Goal: Information Seeking & Learning: Learn about a topic

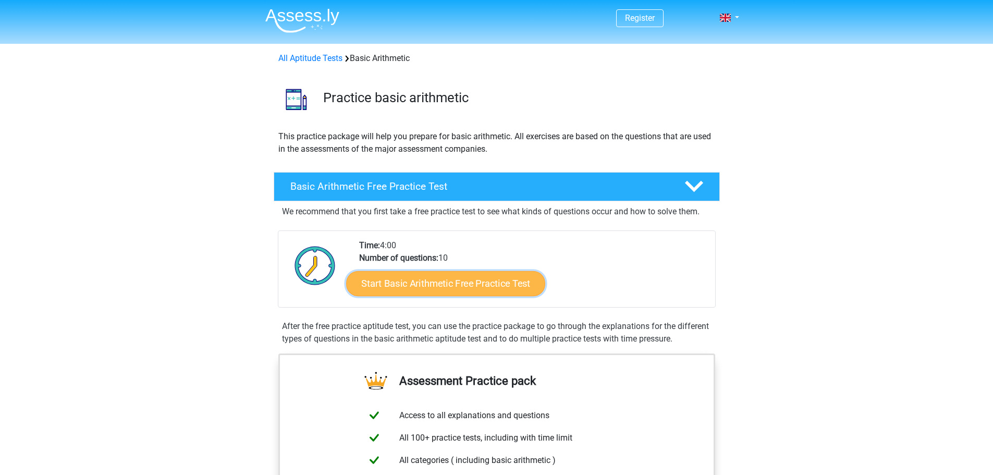
click at [372, 286] on link "Start Basic Arithmetic Free Practice Test" at bounding box center [445, 283] width 199 height 25
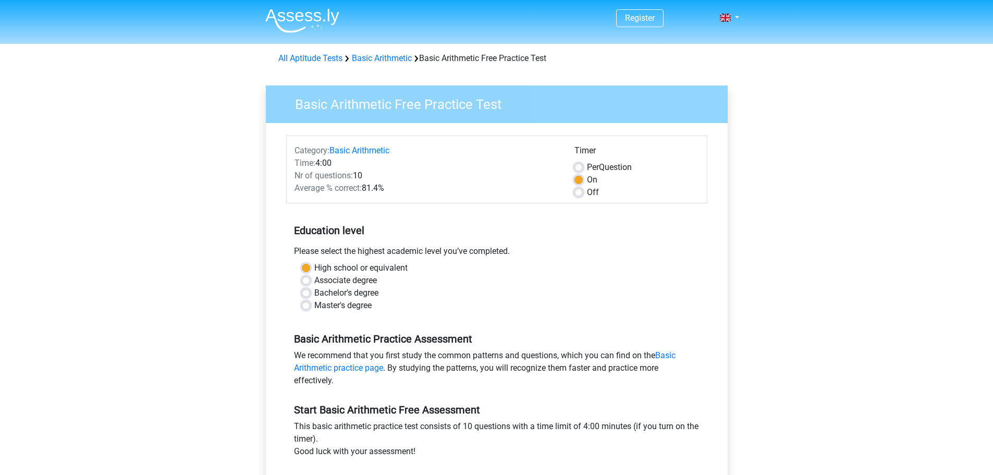
drag, startPoint x: 278, startPoint y: 187, endPoint x: 382, endPoint y: 189, distance: 103.8
click at [381, 189] on div "Category: Basic Arithmetic Time: 4:00 Nr of questions: 10 Average % correct: 81…" at bounding box center [497, 321] width 446 height 396
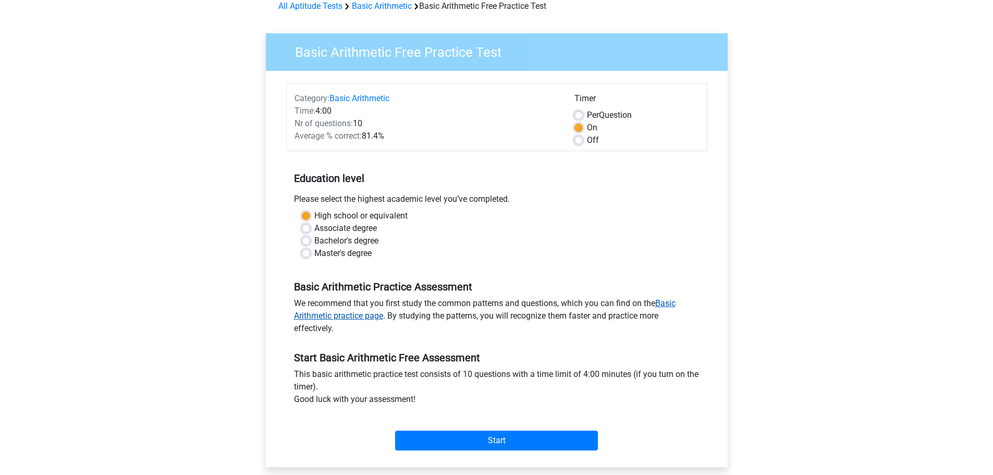
click at [323, 312] on link "Basic Arithmetic practice page" at bounding box center [485, 309] width 382 height 22
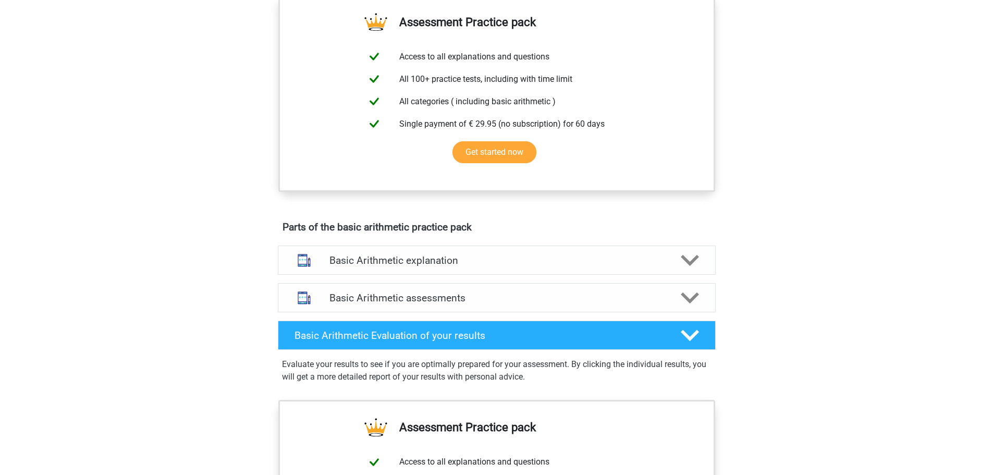
scroll to position [365, 0]
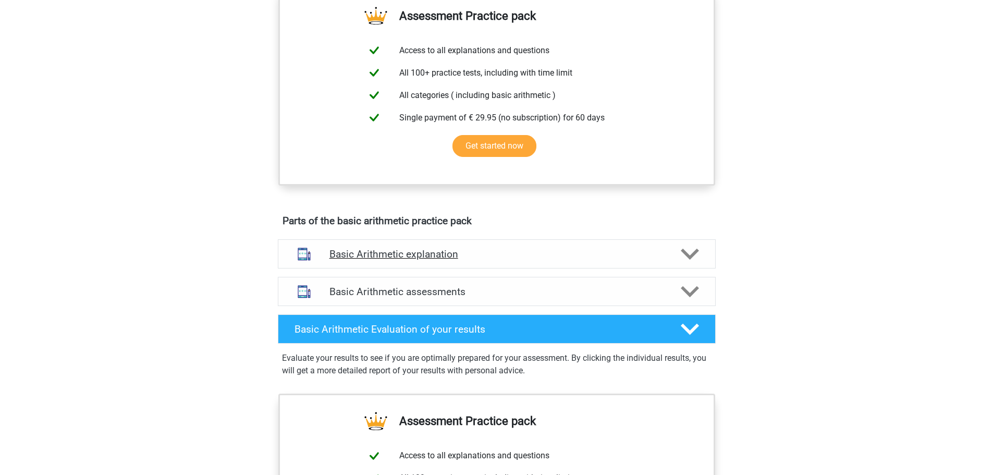
click at [436, 253] on h4 "Basic Arithmetic explanation" at bounding box center [496, 254] width 335 height 12
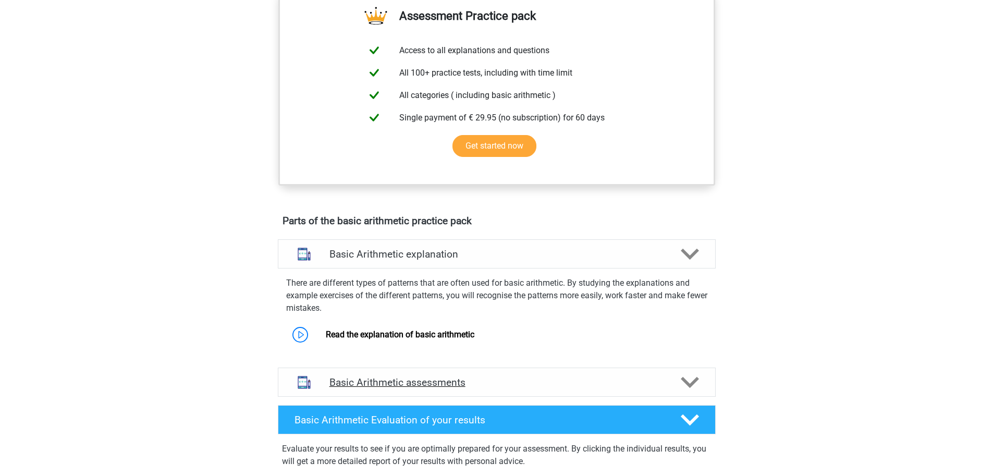
click at [360, 377] on h4 "Basic Arithmetic assessments" at bounding box center [496, 382] width 335 height 12
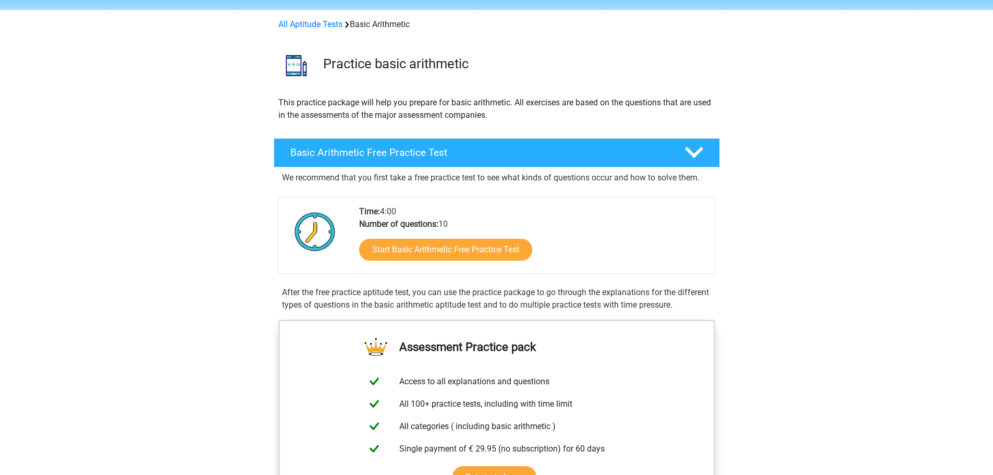
scroll to position [52, 0]
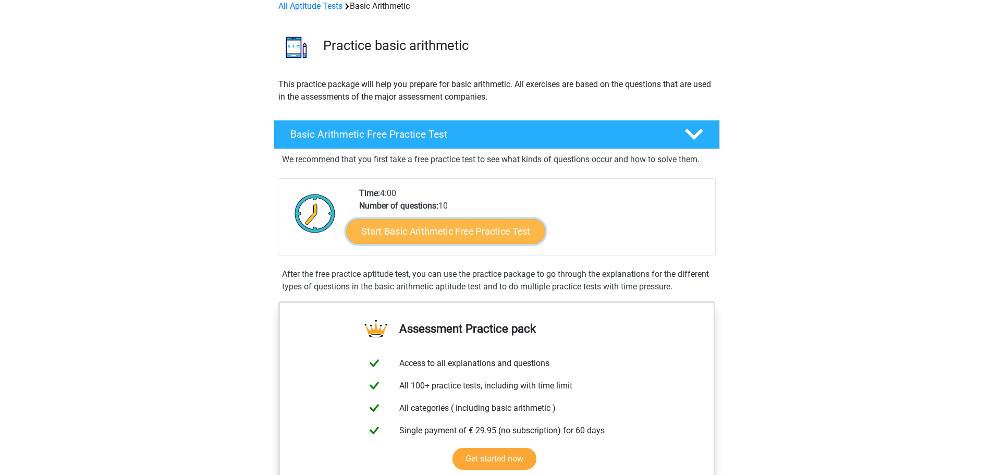
click at [446, 236] on link "Start Basic Arithmetic Free Practice Test" at bounding box center [445, 230] width 199 height 25
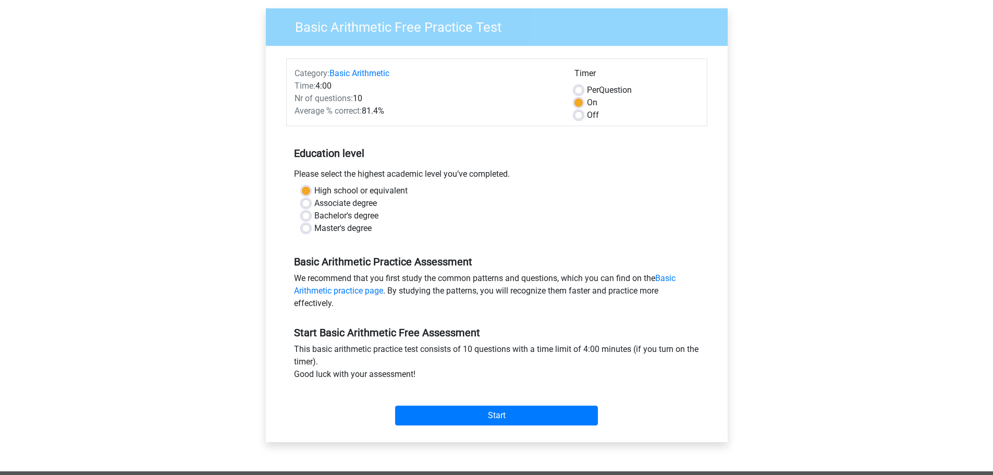
scroll to position [208, 0]
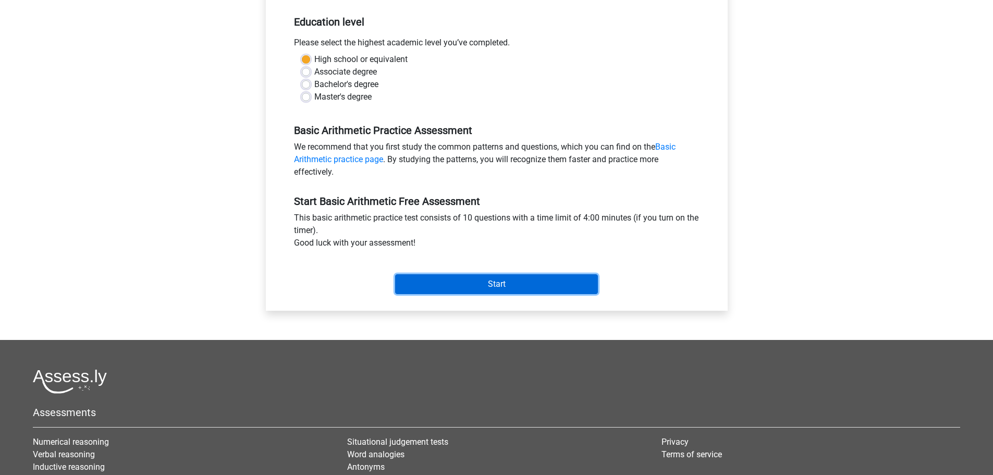
click at [526, 291] on input "Start" at bounding box center [496, 284] width 203 height 20
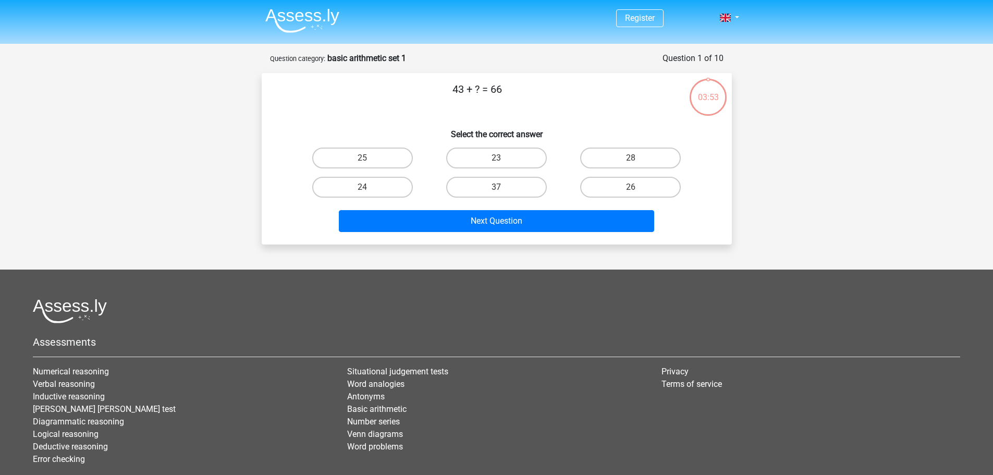
click at [425, 165] on div "23" at bounding box center [363, 158] width 126 height 21
click at [504, 158] on label "23" at bounding box center [496, 158] width 101 height 21
click at [503, 158] on input "23" at bounding box center [499, 161] width 7 height 7
radio input "true"
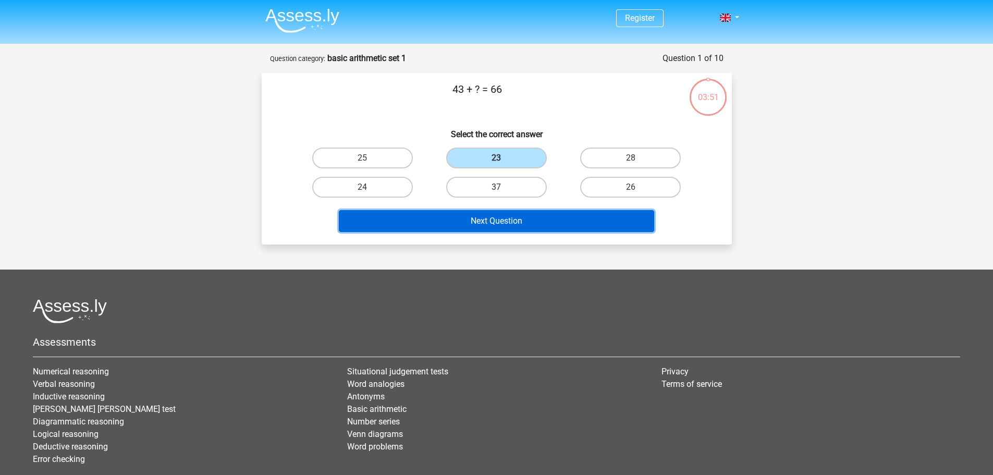
click at [508, 231] on button "Next Question" at bounding box center [496, 221] width 315 height 22
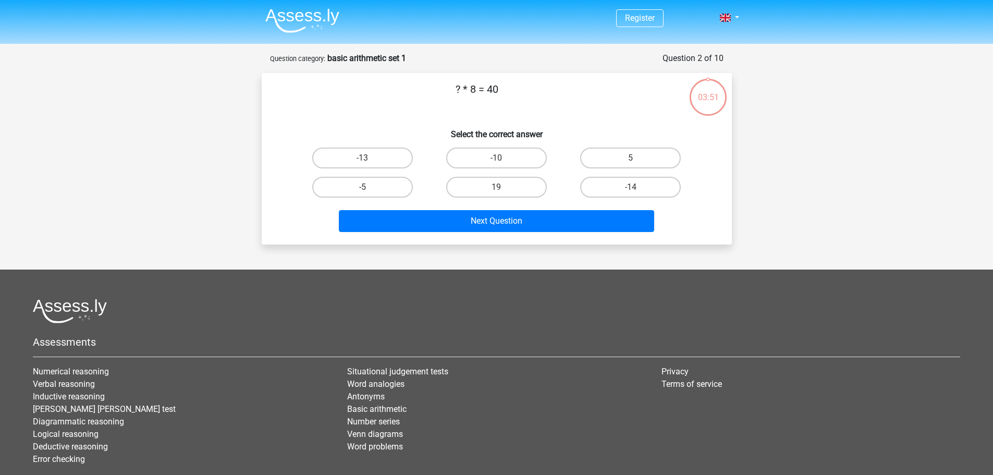
scroll to position [52, 0]
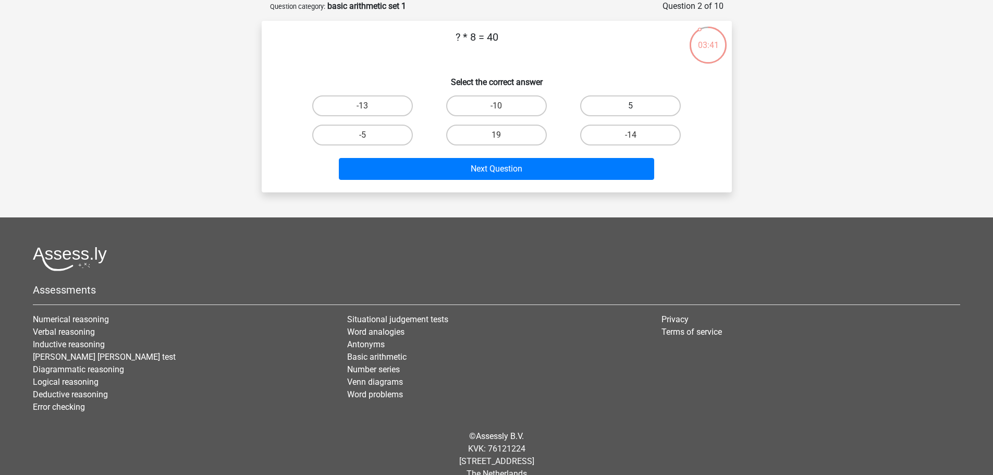
click at [641, 104] on label "5" at bounding box center [630, 105] width 101 height 21
click at [637, 106] on input "5" at bounding box center [634, 109] width 7 height 7
radio input "true"
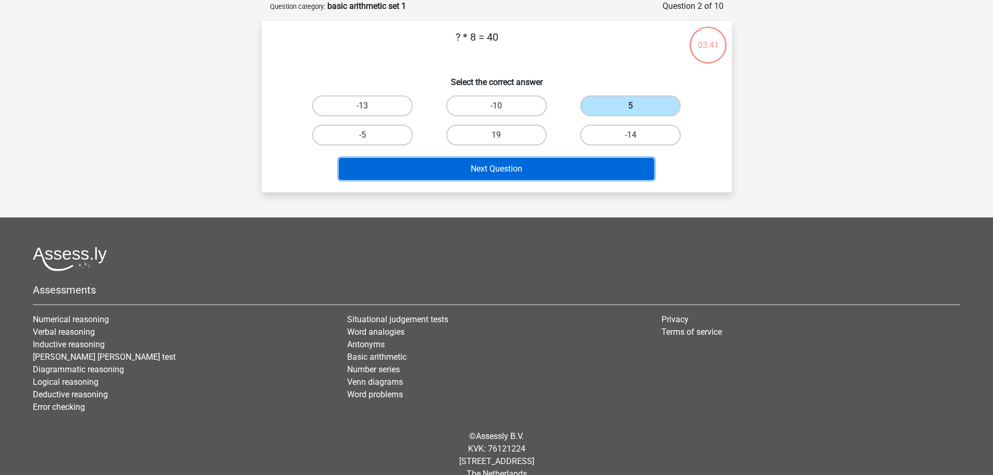
click at [594, 166] on button "Next Question" at bounding box center [496, 169] width 315 height 22
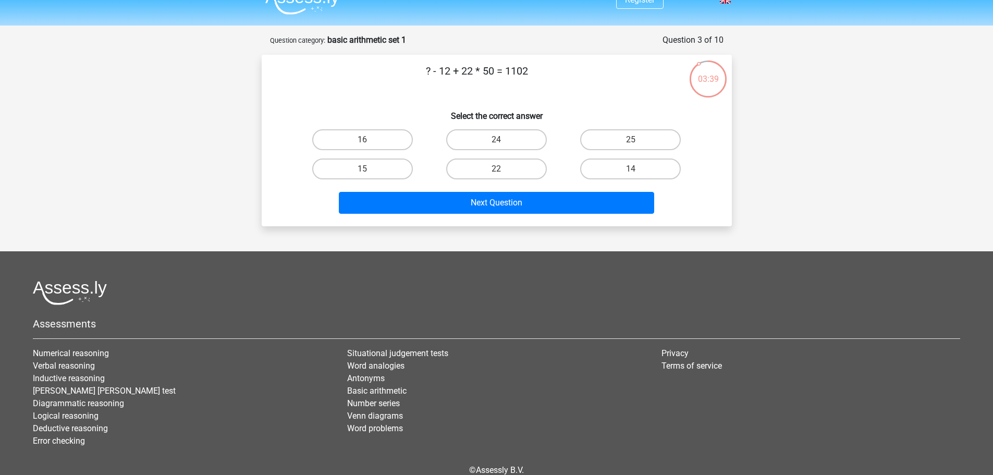
scroll to position [0, 0]
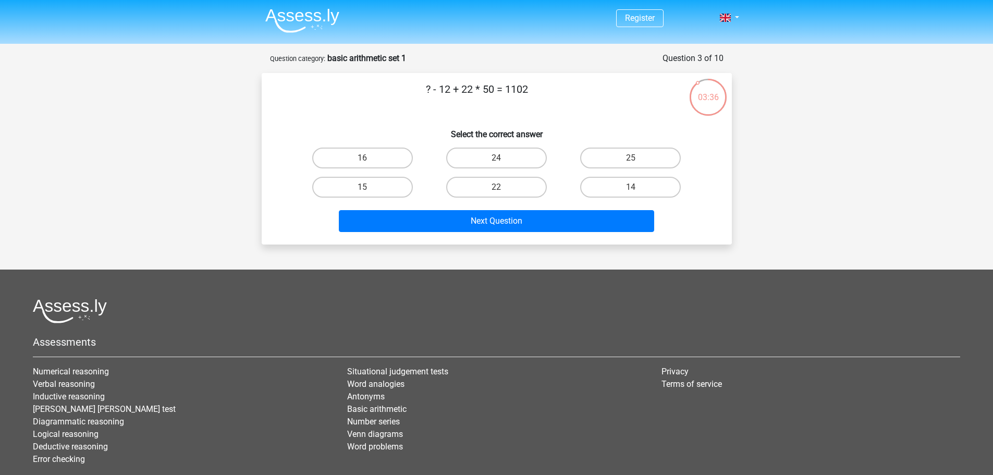
drag, startPoint x: 565, startPoint y: 92, endPoint x: 419, endPoint y: 104, distance: 146.4
click at [419, 104] on p "? - 12 + 22 * 50 = 1102" at bounding box center [477, 96] width 398 height 31
copy p "? - 12 + 22 * 50 = 1102"
click at [500, 99] on p "? - 12 + 22 * 50 = 1102" at bounding box center [477, 96] width 398 height 31
drag, startPoint x: 497, startPoint y: 91, endPoint x: 485, endPoint y: 91, distance: 11.5
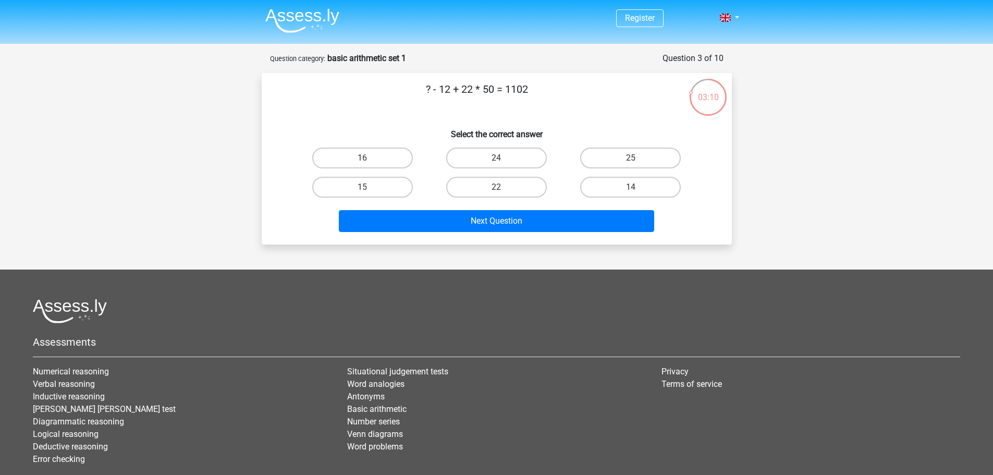
click at [485, 91] on p "? - 12 + 22 * 50 = 1102" at bounding box center [477, 96] width 398 height 31
click at [488, 101] on p "? - 12 + 22 * 50 = 1102" at bounding box center [477, 96] width 398 height 31
drag, startPoint x: 483, startPoint y: 93, endPoint x: 450, endPoint y: 96, distance: 33.5
click at [450, 96] on p "? - 12 + 22 * 50 = 1102" at bounding box center [477, 96] width 398 height 31
click at [449, 94] on p "? - 12 + 22 * 50 = 1102" at bounding box center [477, 96] width 398 height 31
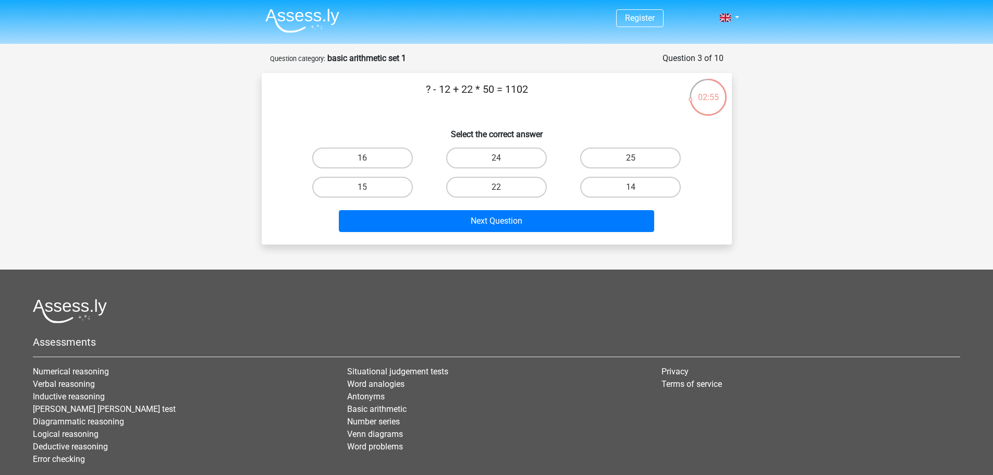
drag, startPoint x: 449, startPoint y: 90, endPoint x: 423, endPoint y: 90, distance: 26.1
click at [423, 90] on p "? - 12 + 22 * 50 = 1102" at bounding box center [477, 96] width 398 height 31
click at [430, 94] on p "? - 12 + 22 * 50 = 1102" at bounding box center [477, 96] width 398 height 31
drag, startPoint x: 493, startPoint y: 90, endPoint x: 462, endPoint y: 89, distance: 30.3
click at [462, 89] on p "? - 12 + 22 * 50 = 1102" at bounding box center [477, 96] width 398 height 31
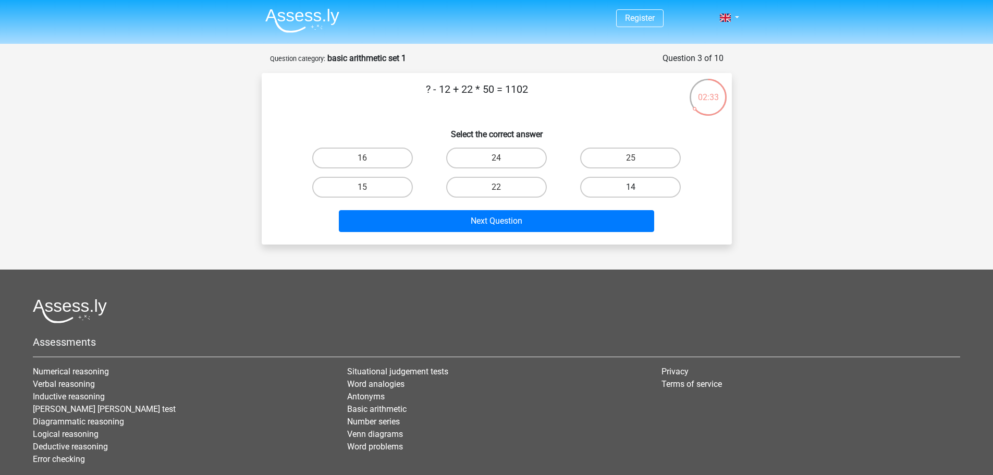
click at [620, 186] on label "14" at bounding box center [630, 187] width 101 height 21
click at [631, 187] on input "14" at bounding box center [634, 190] width 7 height 7
radio input "true"
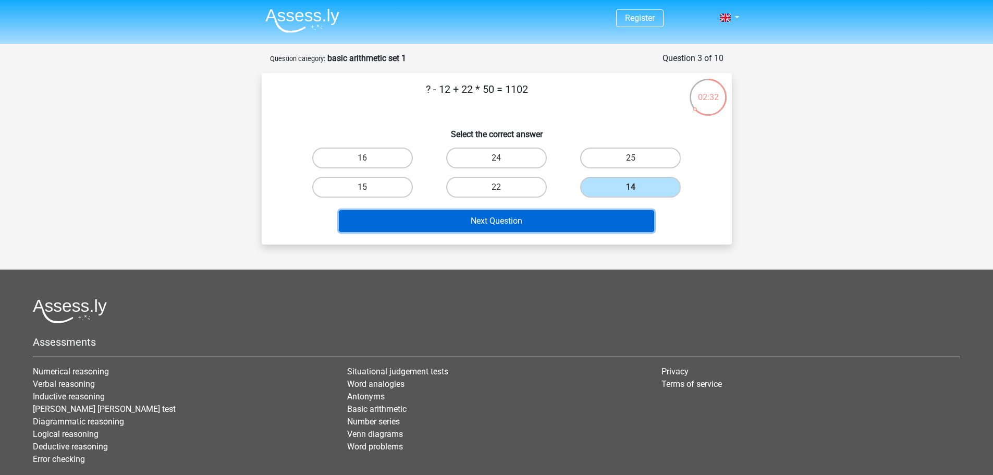
click at [565, 223] on button "Next Question" at bounding box center [496, 221] width 315 height 22
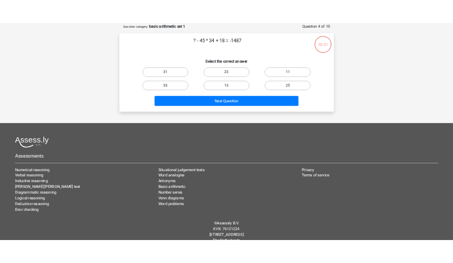
scroll to position [52, 0]
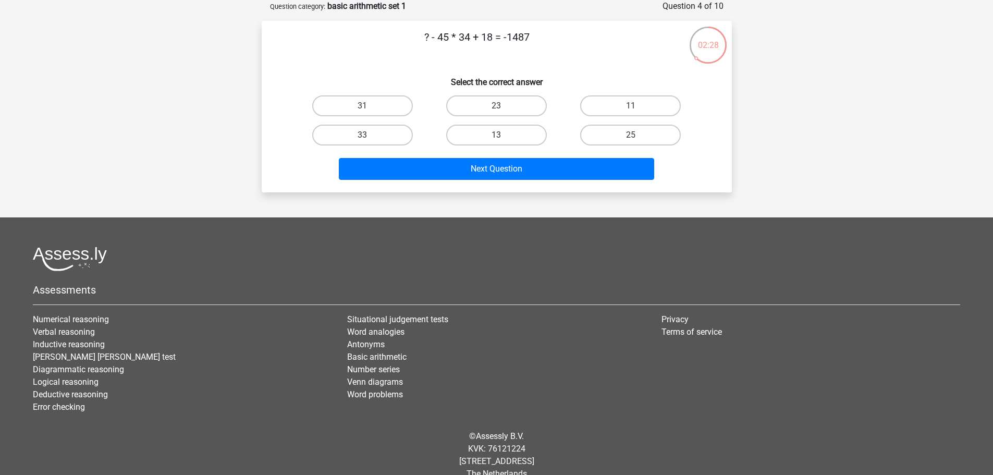
drag, startPoint x: 530, startPoint y: 36, endPoint x: 390, endPoint y: 43, distance: 139.3
click at [390, 43] on p "? - 45 * 34 + 18 = -1487" at bounding box center [477, 44] width 398 height 31
click at [430, 51] on p "? - 45 * 34 + 18 = -1487" at bounding box center [477, 44] width 398 height 31
drag, startPoint x: 414, startPoint y: 36, endPoint x: 567, endPoint y: 40, distance: 152.8
click at [567, 40] on p "? - 45 * 34 + 18 = -1487" at bounding box center [477, 44] width 398 height 31
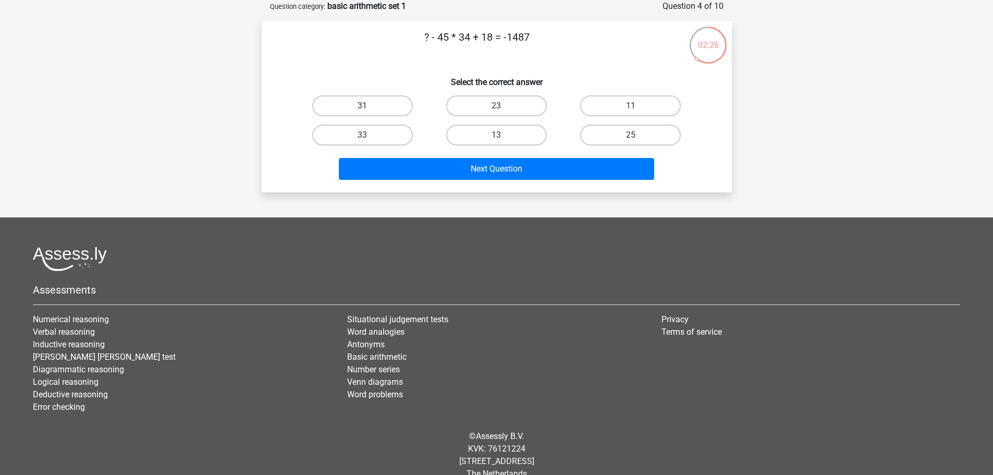
click at [488, 44] on p "? - 45 * 34 + 18 = -1487" at bounding box center [477, 44] width 398 height 31
drag, startPoint x: 476, startPoint y: 42, endPoint x: 431, endPoint y: 45, distance: 45.4
click at [431, 45] on p "? - 45 * 34 + 18 = -1487" at bounding box center [477, 44] width 398 height 31
click at [505, 40] on p "? - 45 * 34 + 18 = -1487" at bounding box center [477, 44] width 398 height 31
drag, startPoint x: 545, startPoint y: 38, endPoint x: 484, endPoint y: 40, distance: 60.5
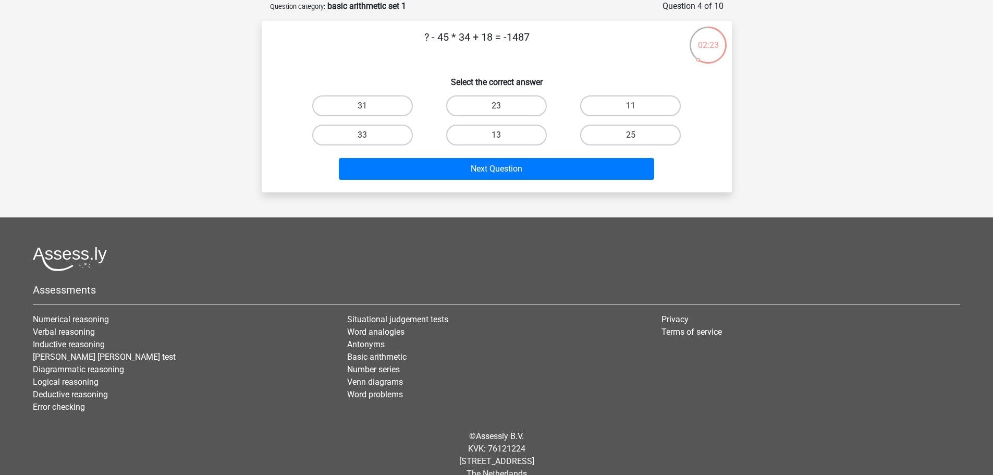
click at [484, 40] on p "? - 45 * 34 + 18 = -1487" at bounding box center [477, 44] width 398 height 31
click at [485, 39] on p "? - 45 * 34 + 18 = -1487" at bounding box center [477, 44] width 398 height 31
drag, startPoint x: 498, startPoint y: 35, endPoint x: 462, endPoint y: 40, distance: 36.3
click at [462, 40] on p "? - 45 * 34 + 18 = -1487" at bounding box center [477, 44] width 398 height 31
click at [445, 41] on p "? - 45 * 34 + 18 = -1487" at bounding box center [477, 44] width 398 height 31
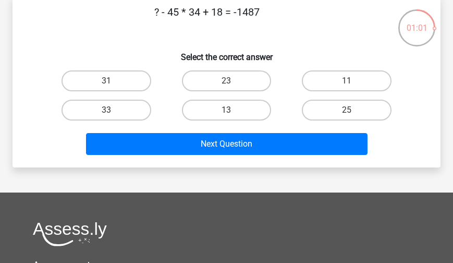
click at [406, 19] on div "01:01" at bounding box center [416, 21] width 39 height 26
